Goal: Task Accomplishment & Management: Manage account settings

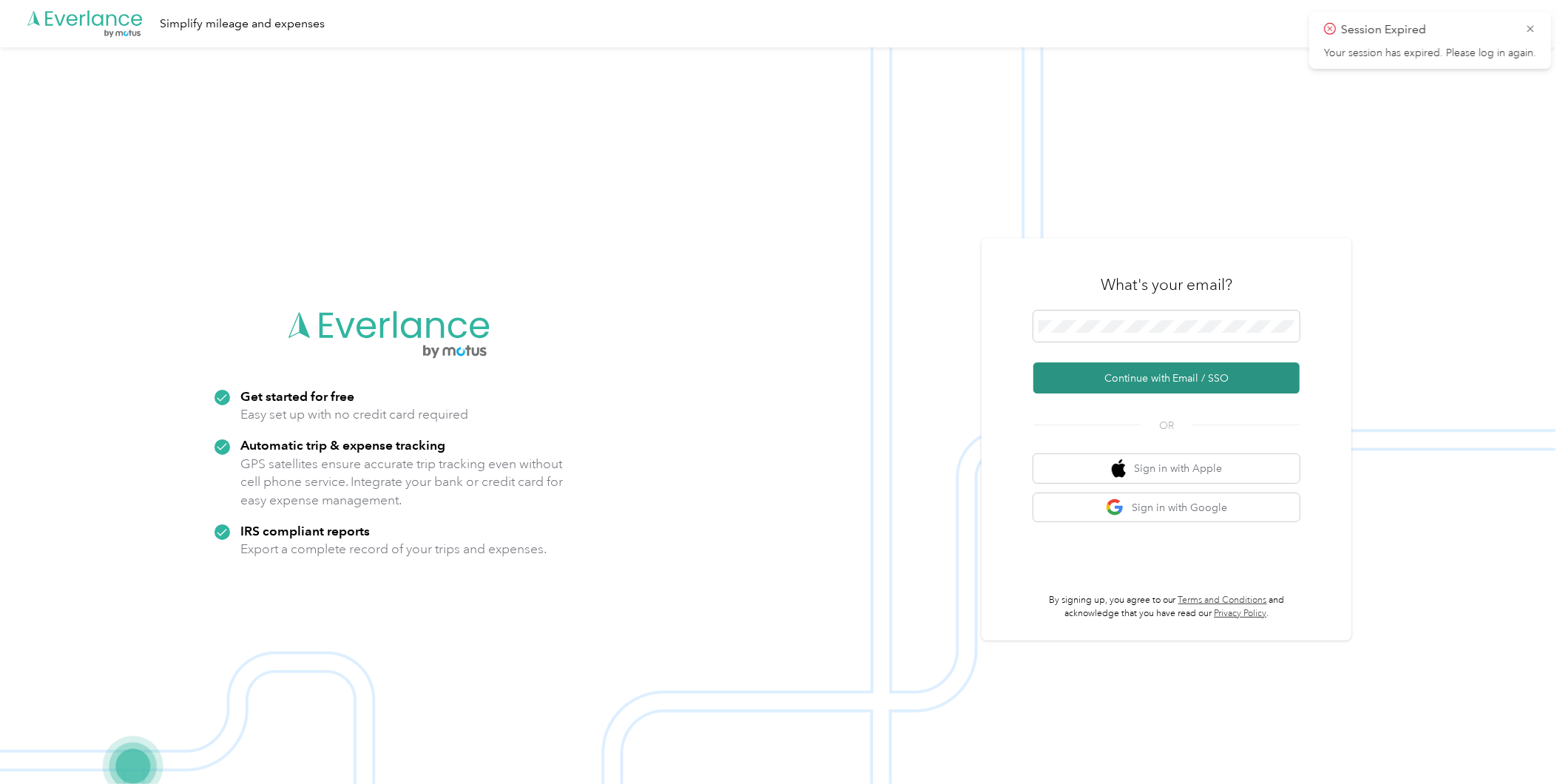
click at [1157, 379] on button "Continue with Email / SSO" at bounding box center [1167, 378] width 266 height 31
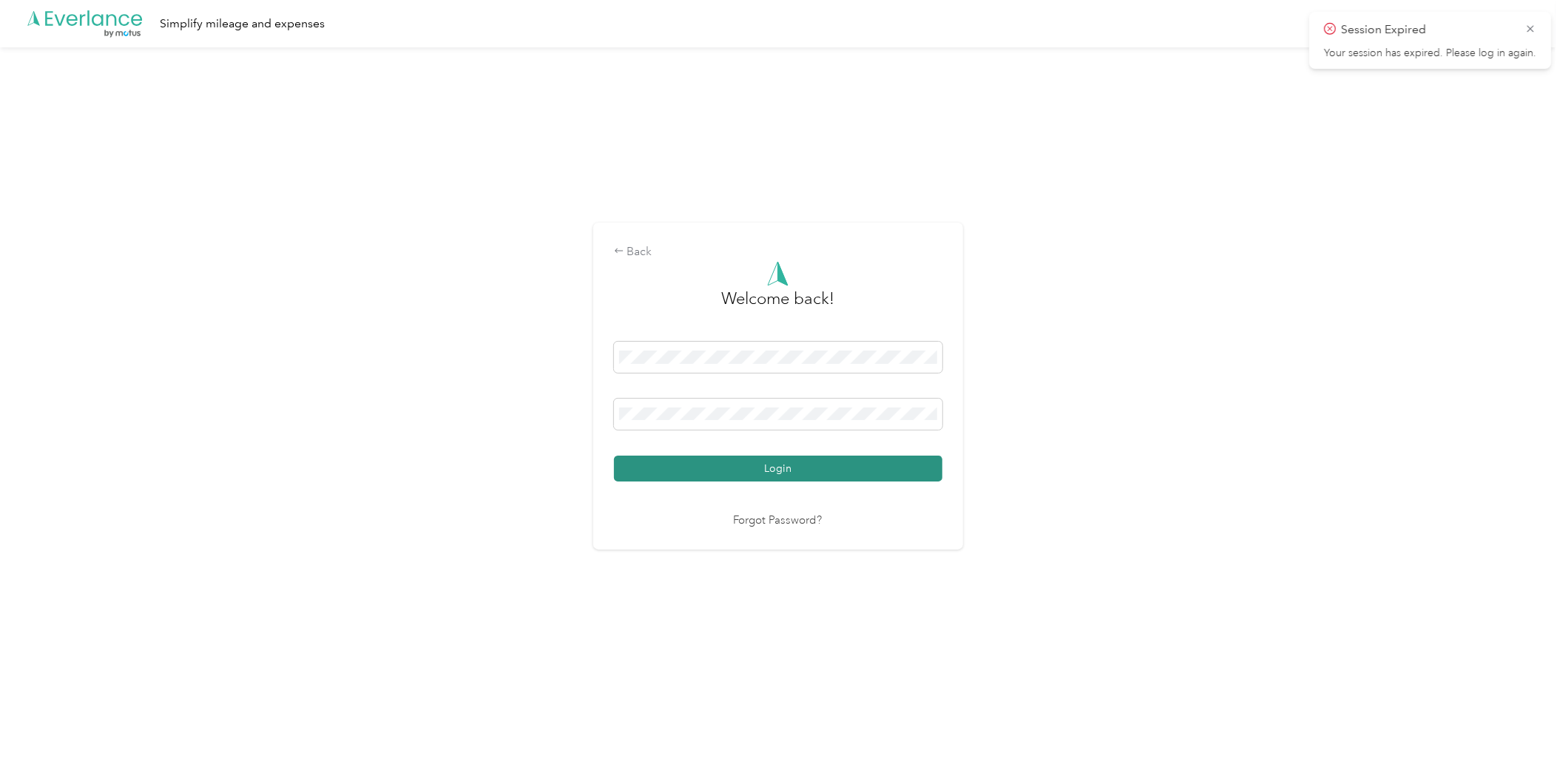
click at [890, 469] on button "Login" at bounding box center [779, 468] width 329 height 26
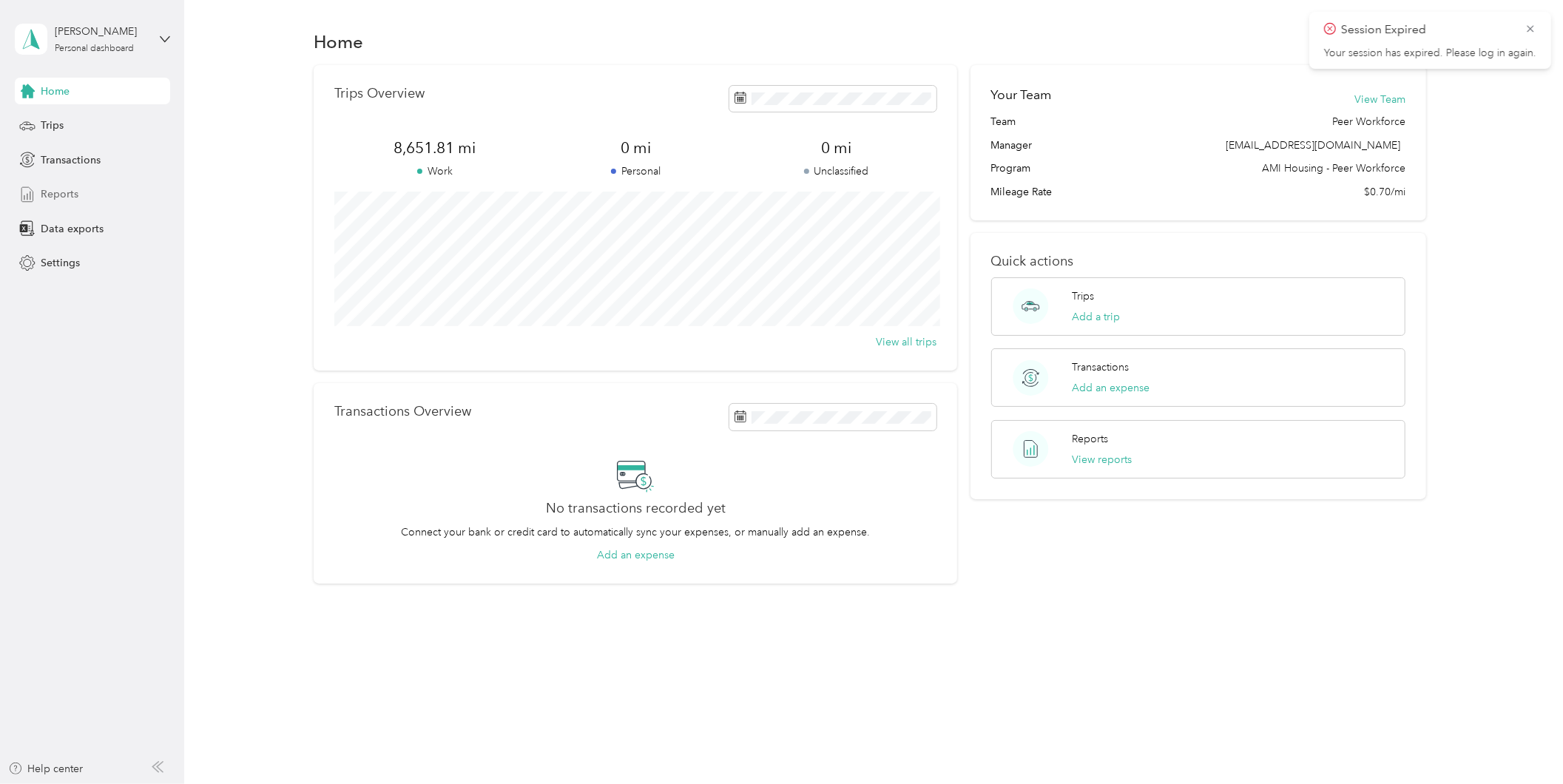
click at [63, 185] on div "Reports" at bounding box center [93, 195] width 155 height 26
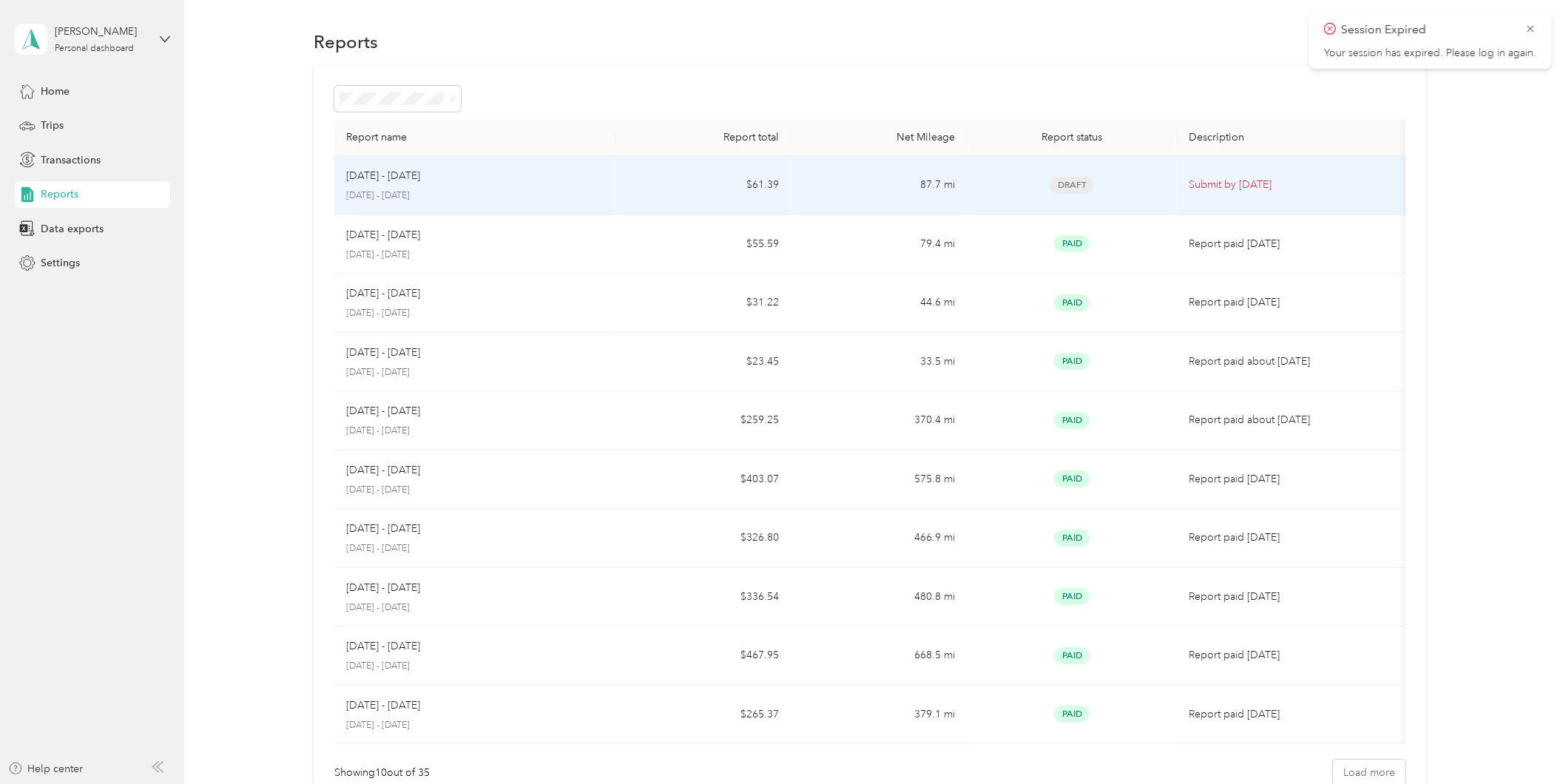
click at [612, 186] on td "[DATE] - [DATE] [DATE] - [DATE]" at bounding box center [475, 185] width 282 height 60
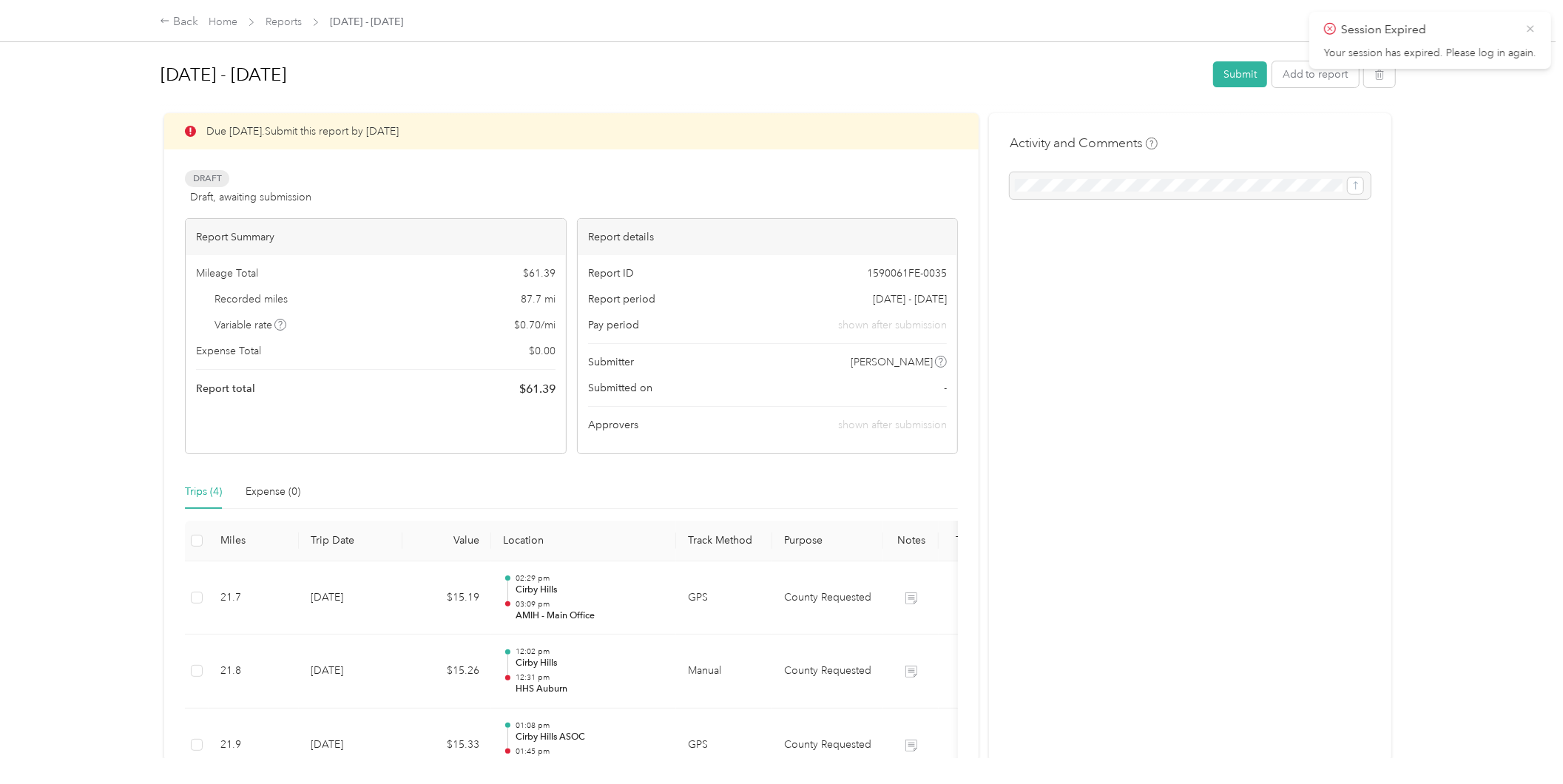
click at [1533, 28] on icon at bounding box center [1531, 28] width 12 height 13
